Goal: Task Accomplishment & Management: Complete application form

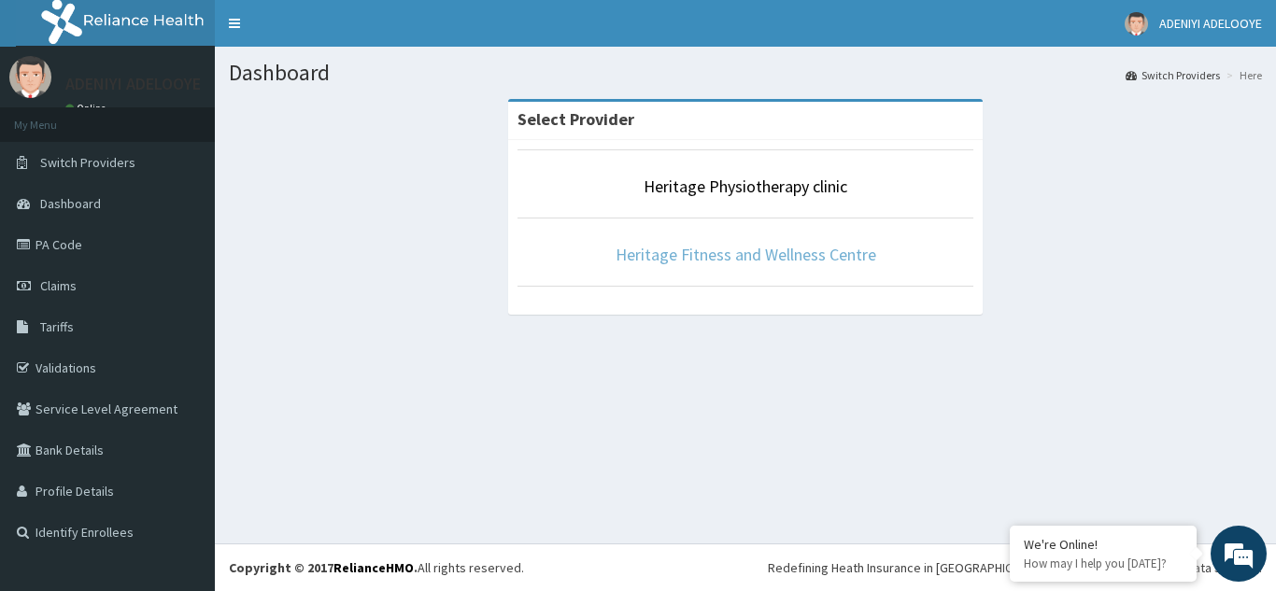
click at [826, 263] on link "Heritage Fitness and Wellness Centre" at bounding box center [746, 254] width 261 height 21
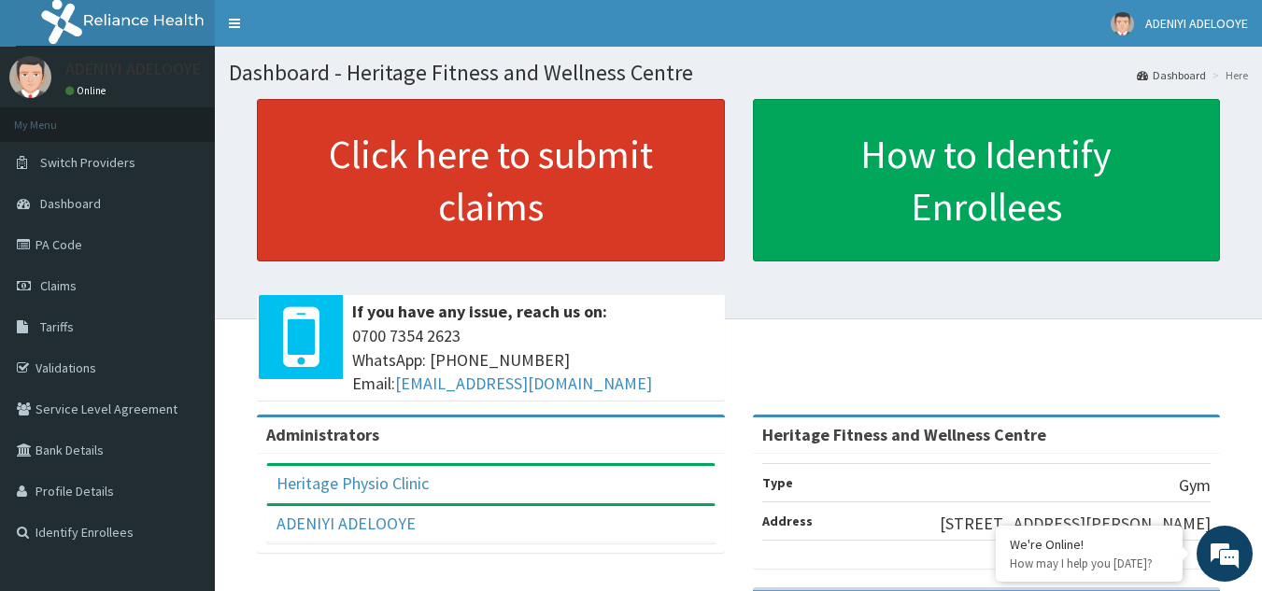
click at [547, 177] on link "Click here to submit claims" at bounding box center [491, 180] width 468 height 163
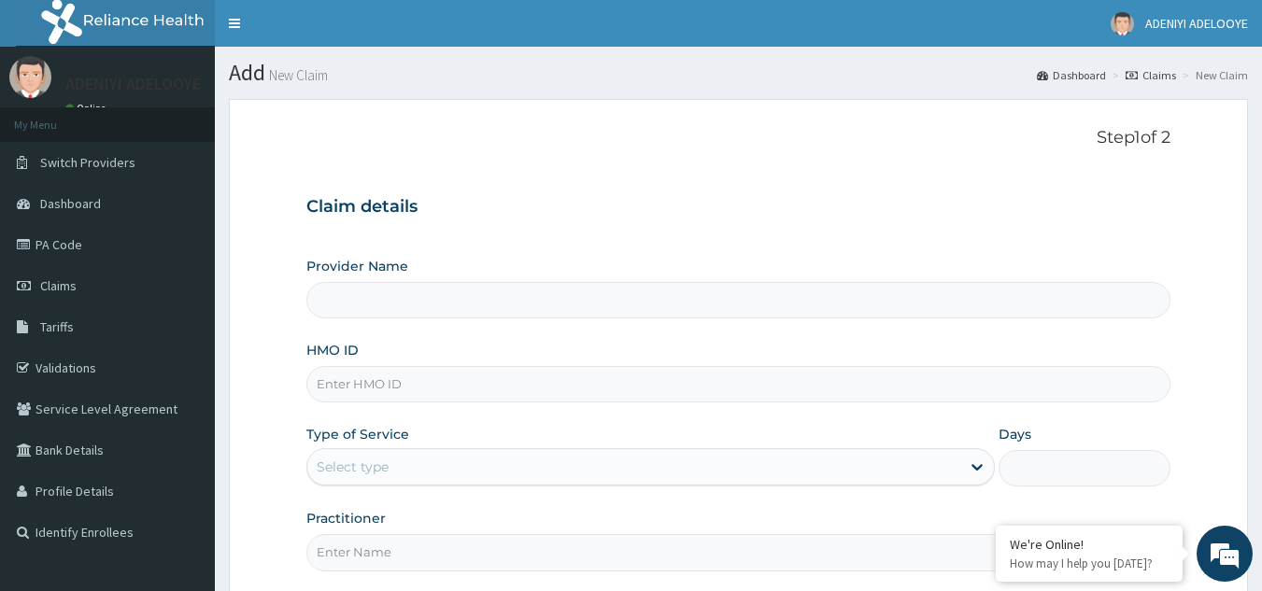
type input "Heritage Fitness and Wellness Centre"
type input "1"
click at [85, 292] on link "Claims" at bounding box center [107, 285] width 215 height 41
